Goal: Information Seeking & Learning: Learn about a topic

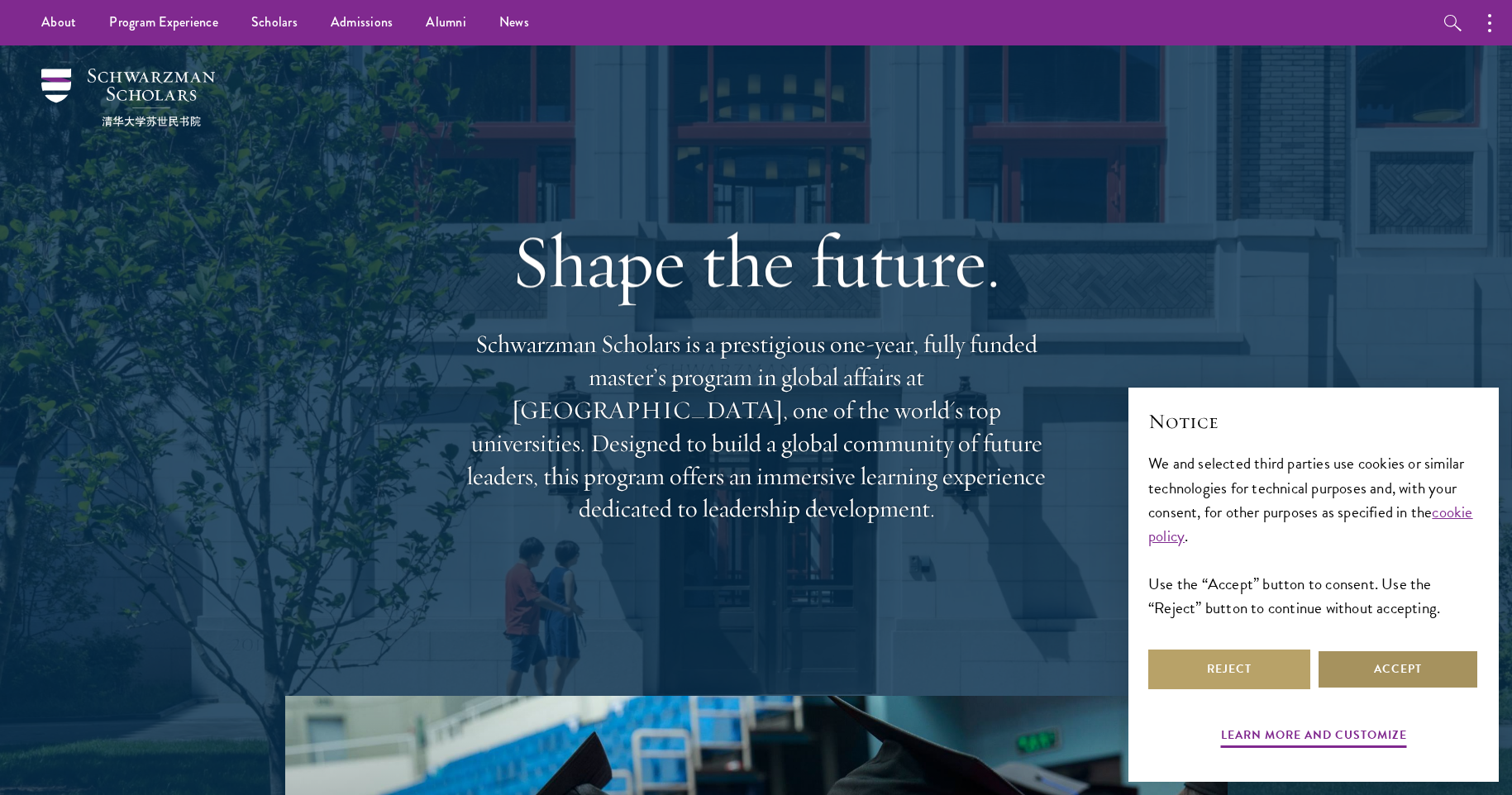
click at [1408, 678] on button "Accept" at bounding box center [1397, 670] width 162 height 40
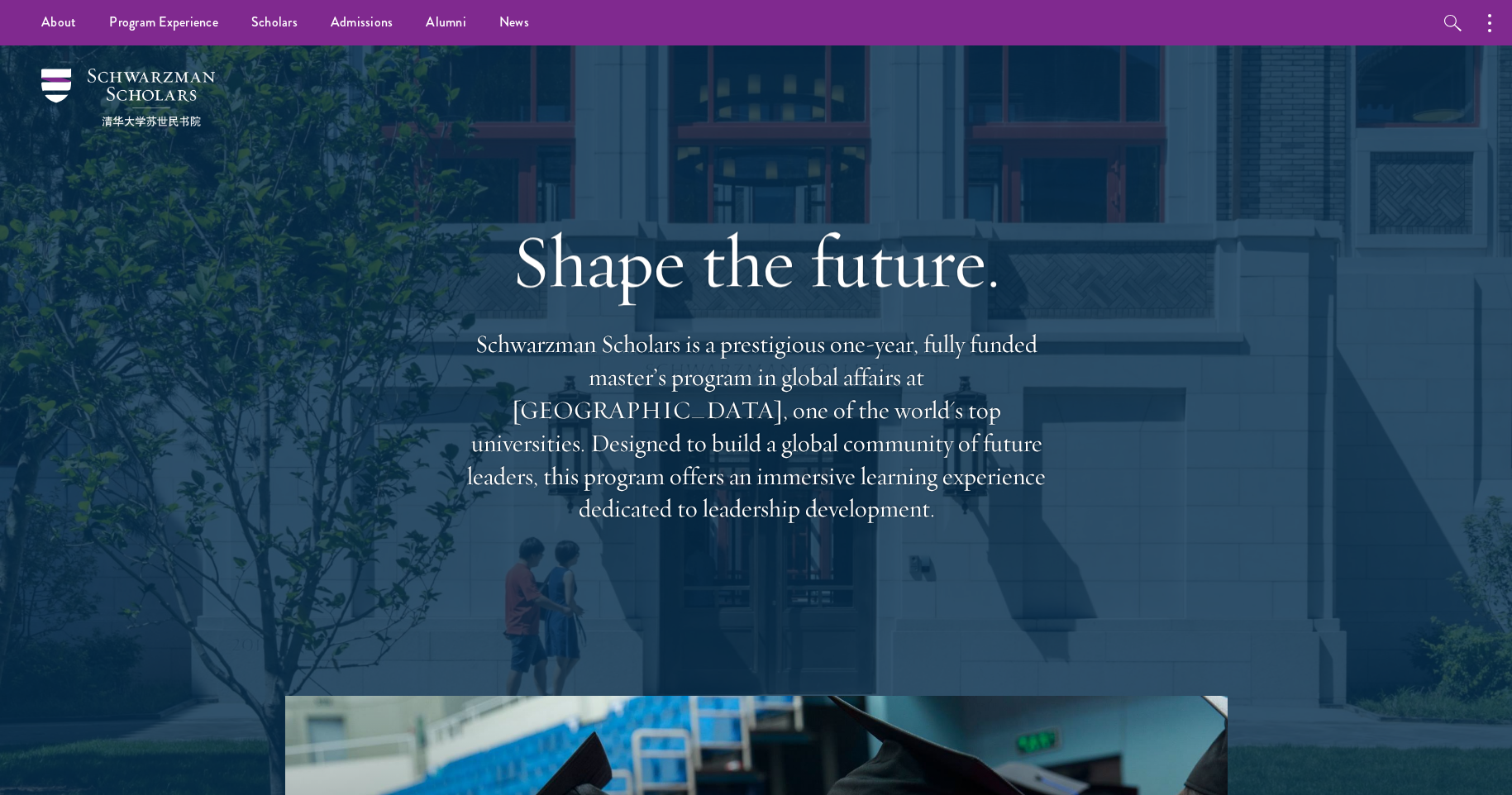
click at [480, 562] on div "Shape the future. Schwarzman Scholars is a prestigious one-year, fully funded m…" at bounding box center [756, 370] width 595 height 476
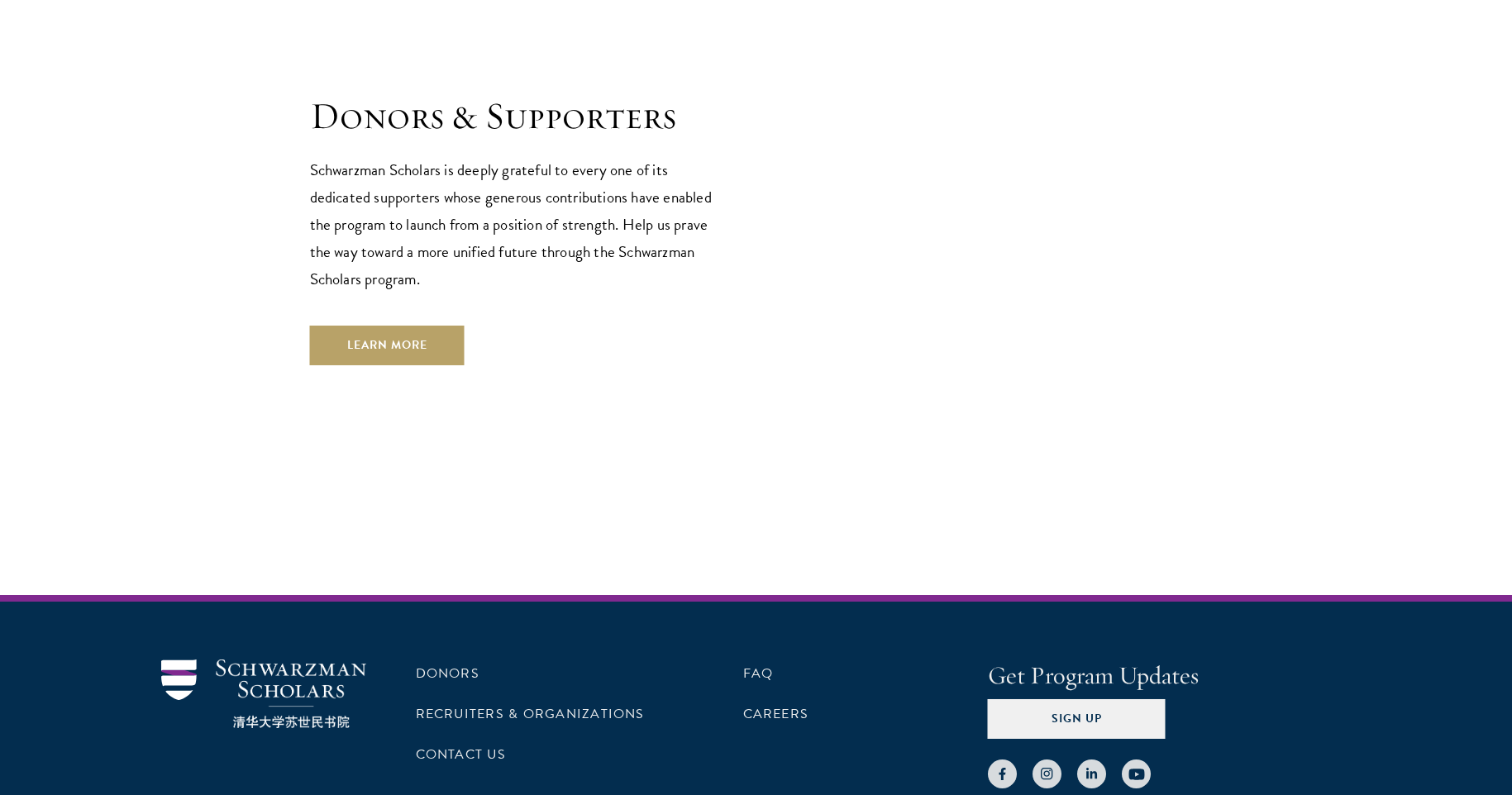
scroll to position [4920, 0]
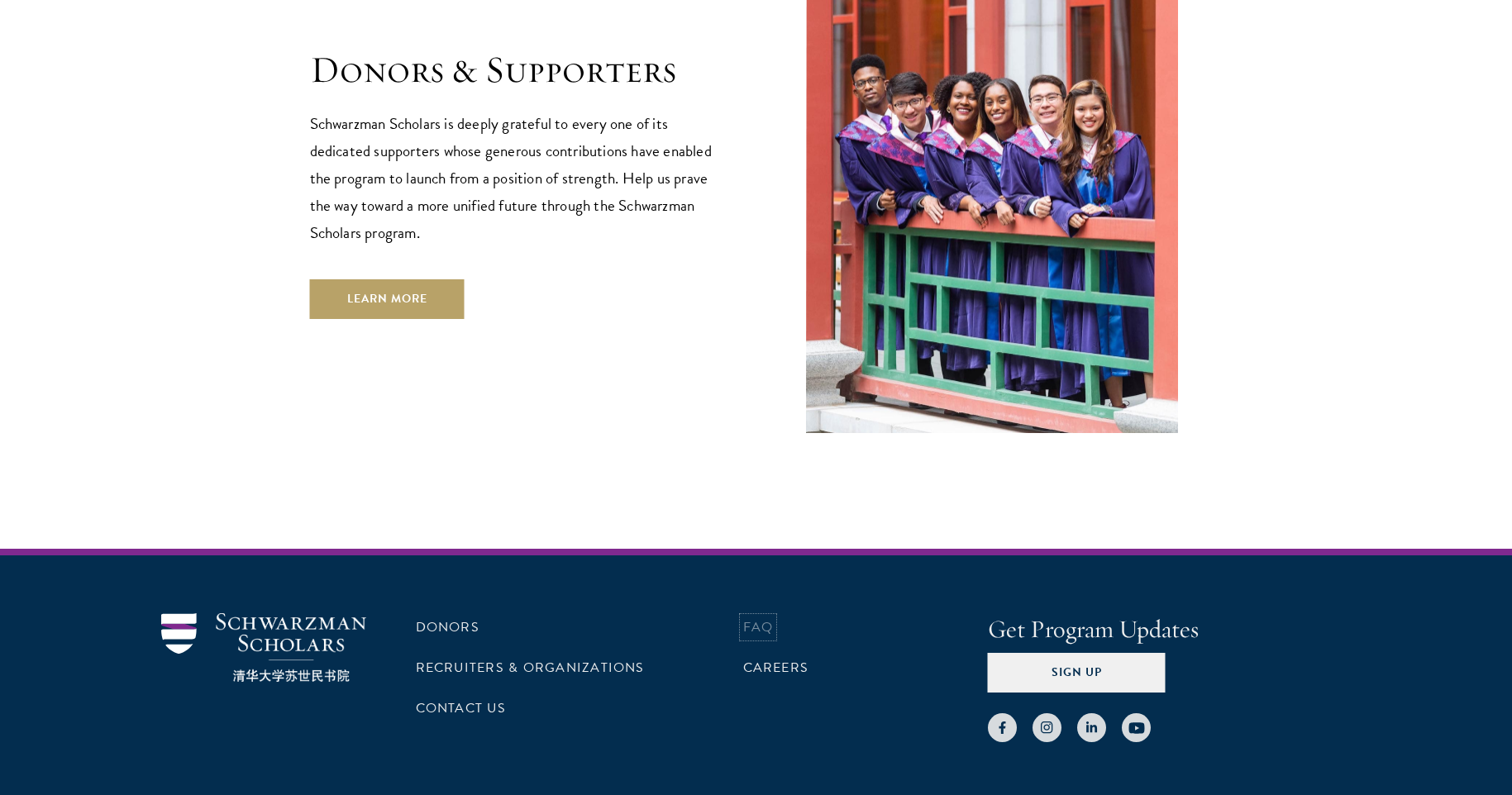
click at [756, 617] on link "FAQ" at bounding box center [758, 626] width 30 height 20
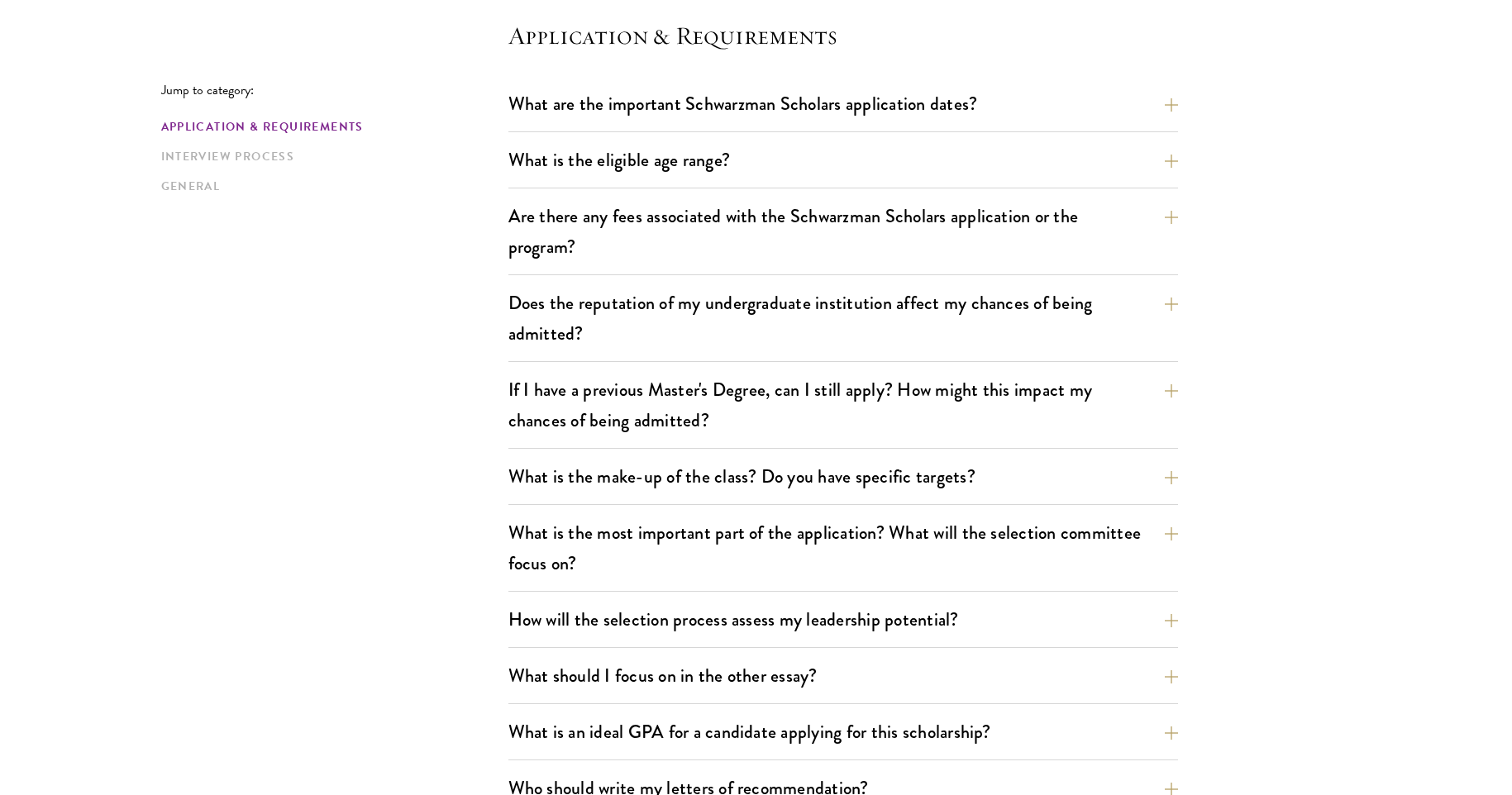
scroll to position [472, 0]
click at [616, 164] on button "What is the eligible age range?" at bounding box center [855, 158] width 669 height 37
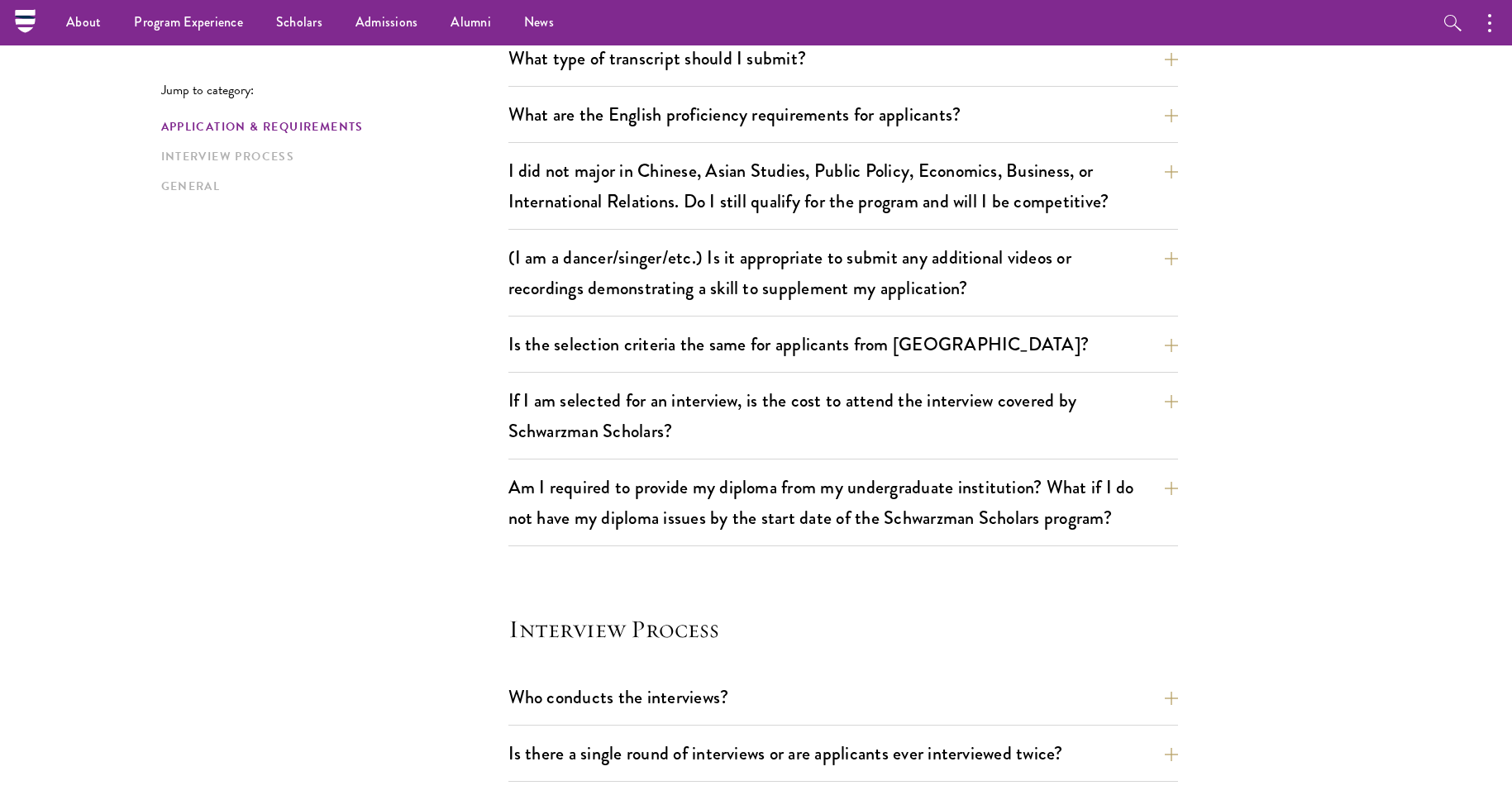
scroll to position [0, 0]
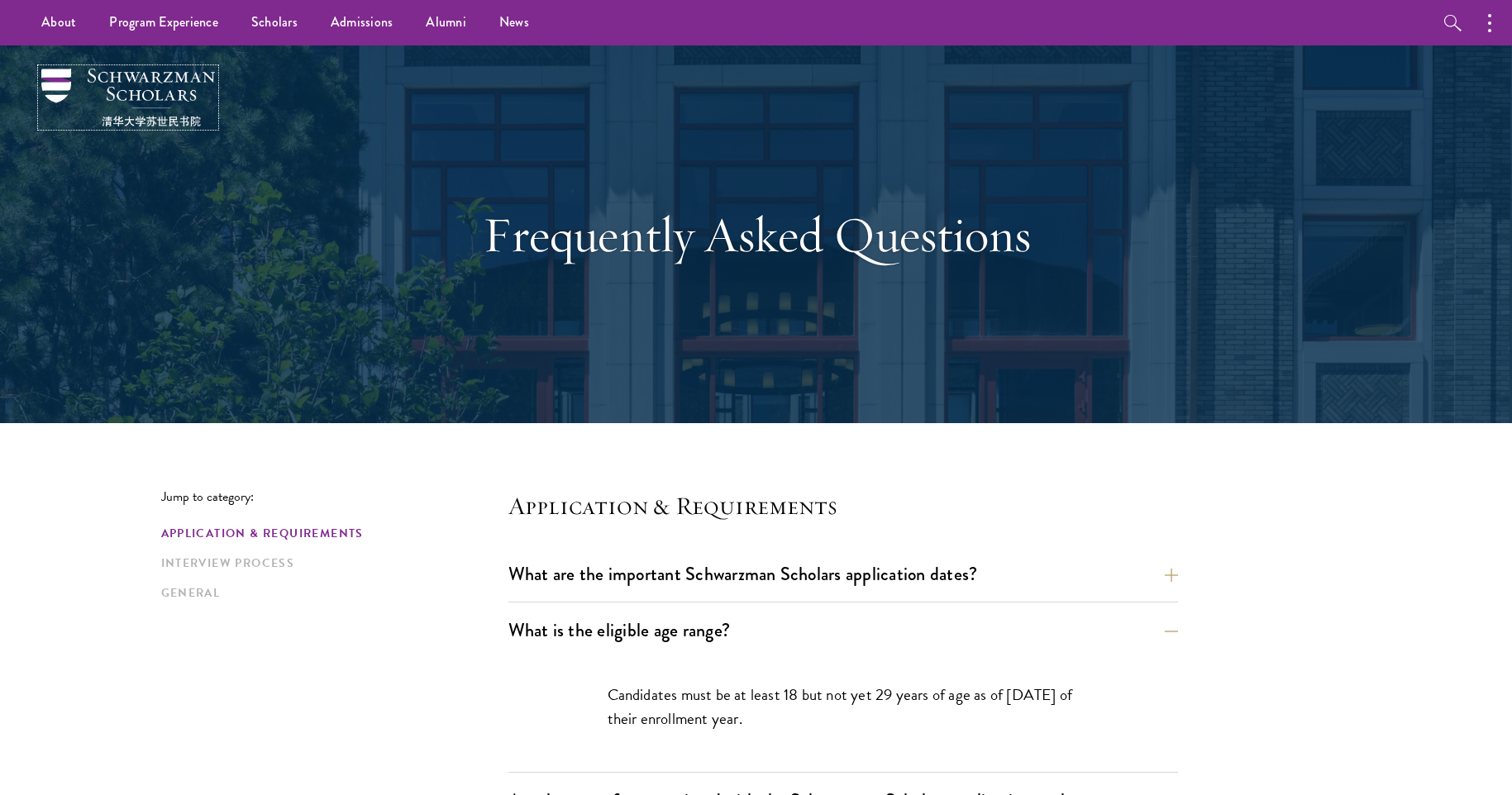
click at [164, 72] on img at bounding box center [129, 97] width 174 height 58
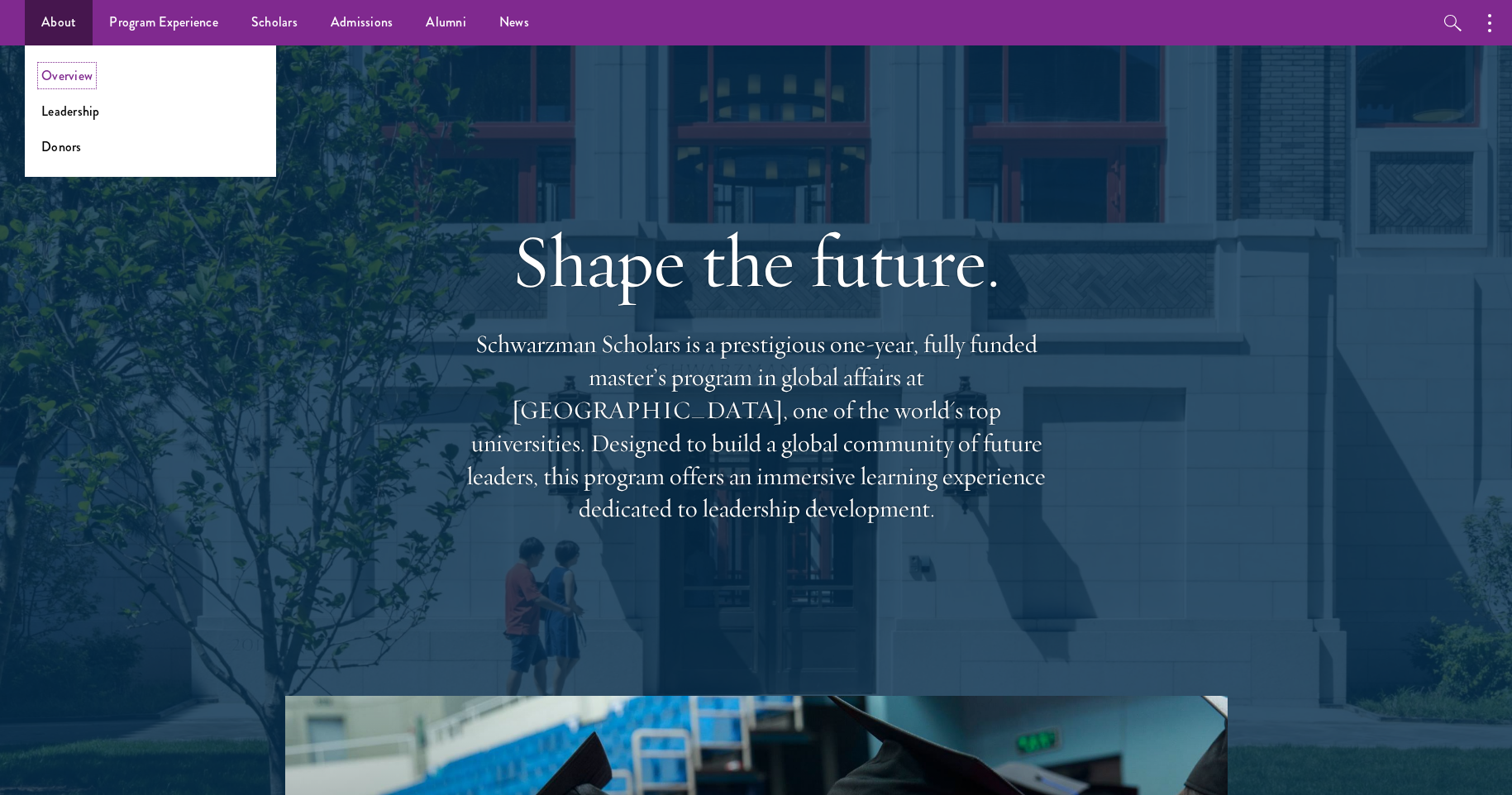
click at [70, 72] on link "Overview" at bounding box center [67, 76] width 51 height 19
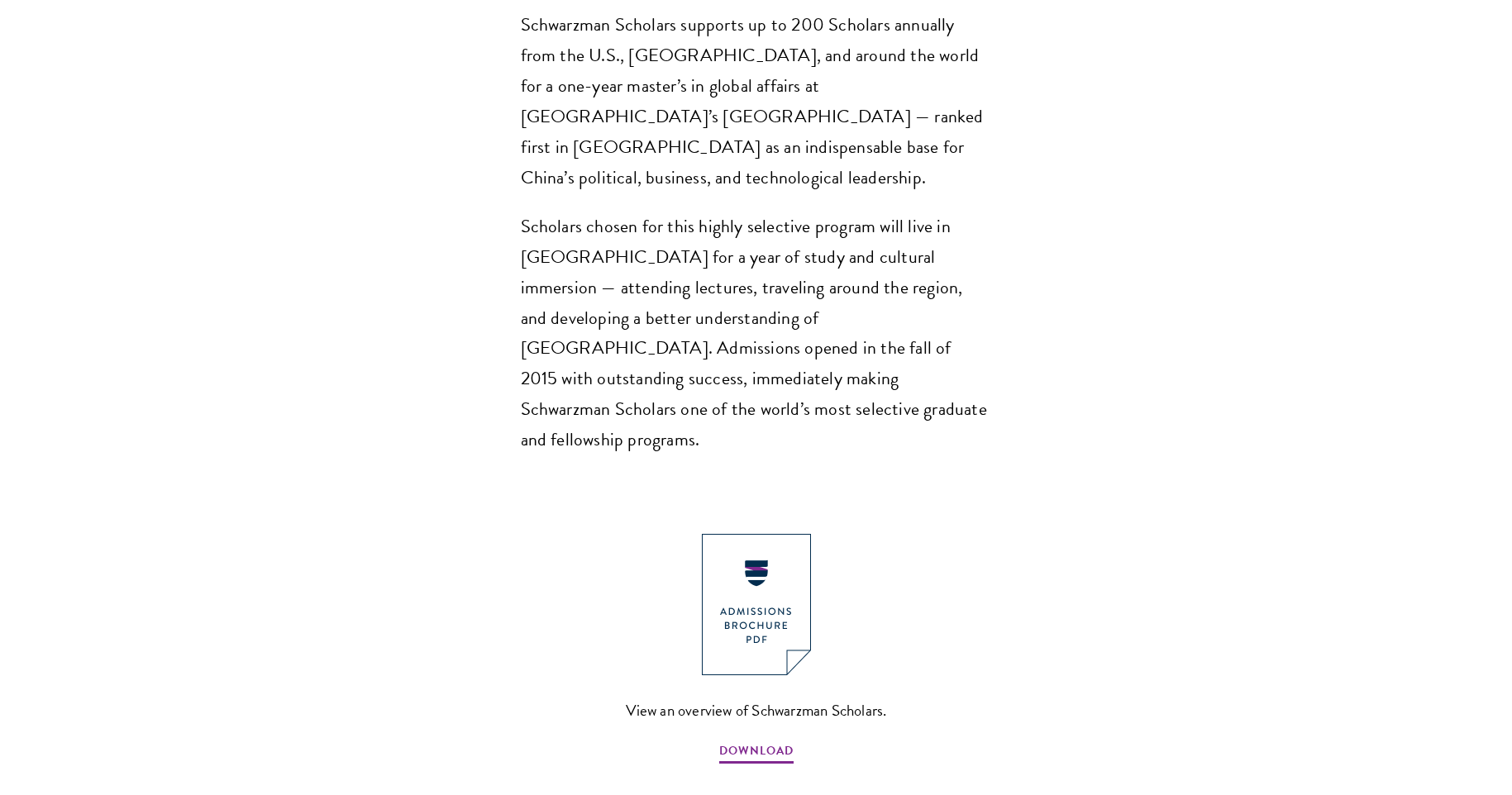
scroll to position [1398, 0]
